Goal: Ask a question: Seek information or help from site administrators or community

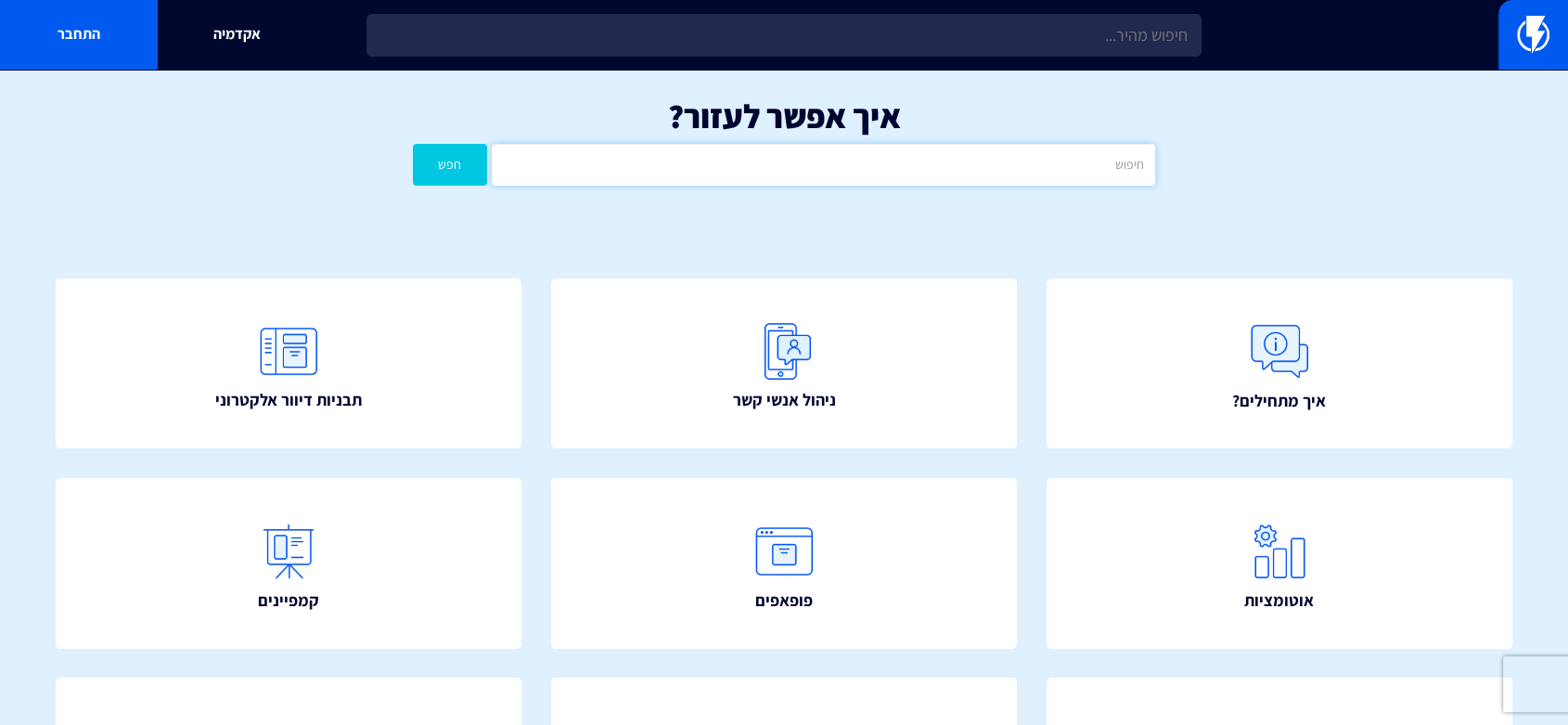
click at [778, 155] on input "text" at bounding box center [822, 165] width 663 height 41
type input "קופון"
click at [413, 144] on button "חפש" at bounding box center [449, 165] width 74 height 41
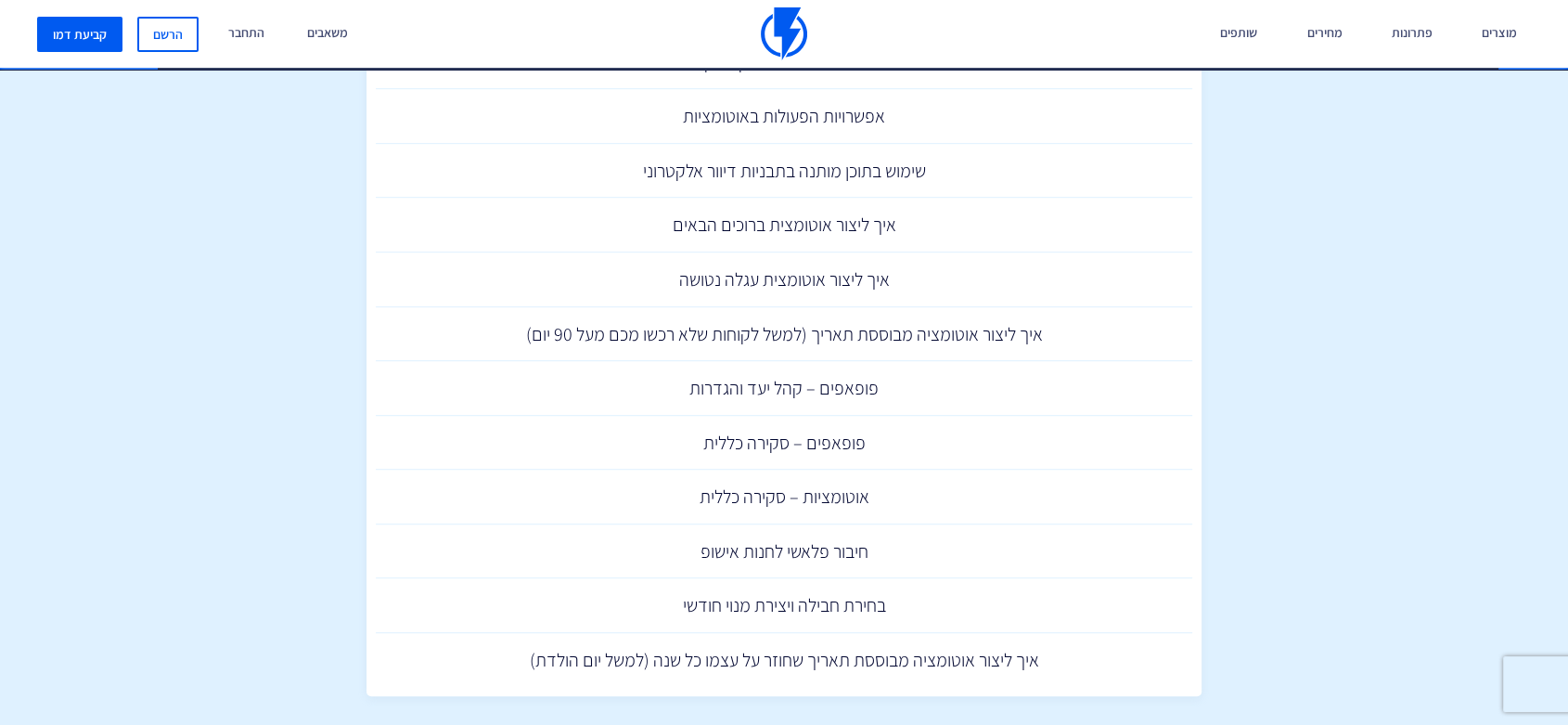
scroll to position [1132, 0]
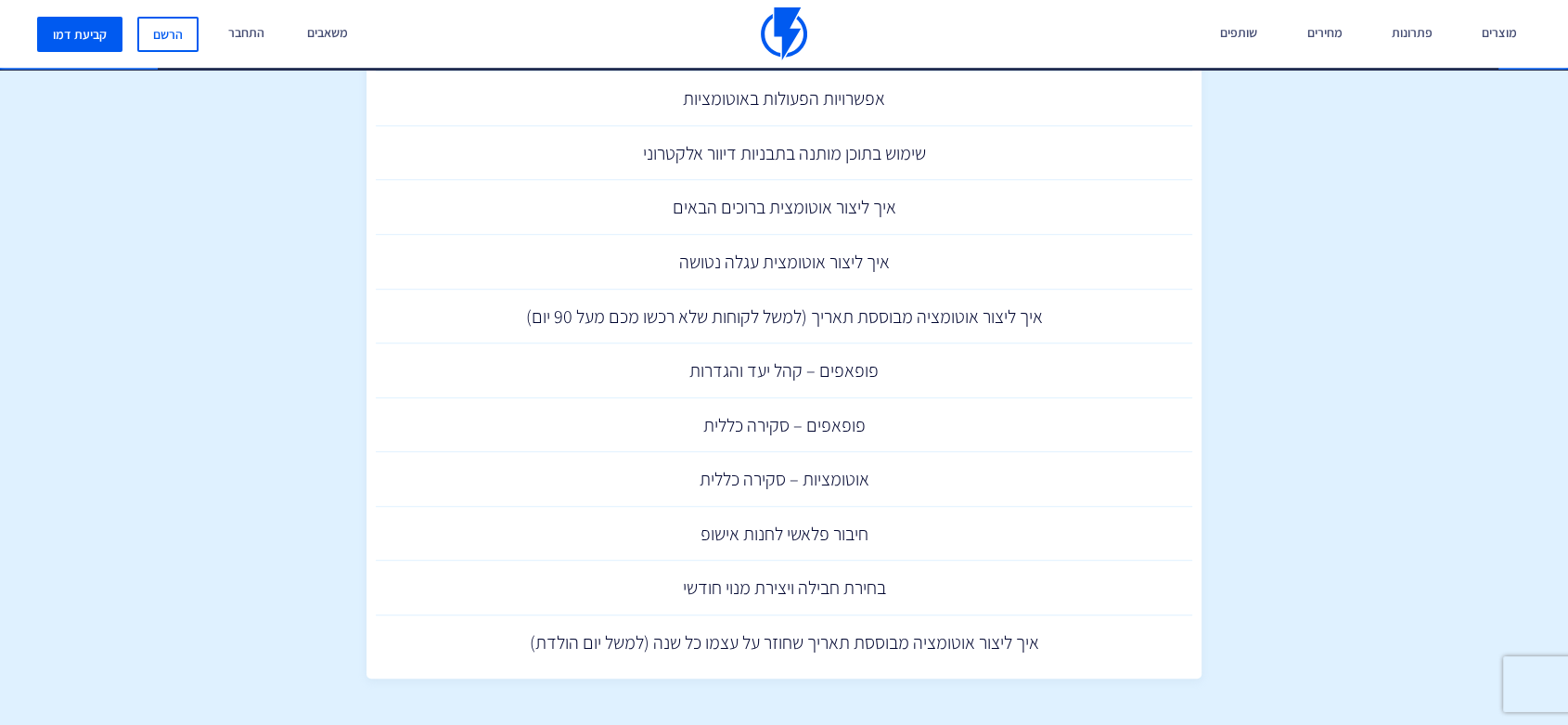
click at [780, 21] on img at bounding box center [783, 34] width 46 height 53
